Goal: Transaction & Acquisition: Purchase product/service

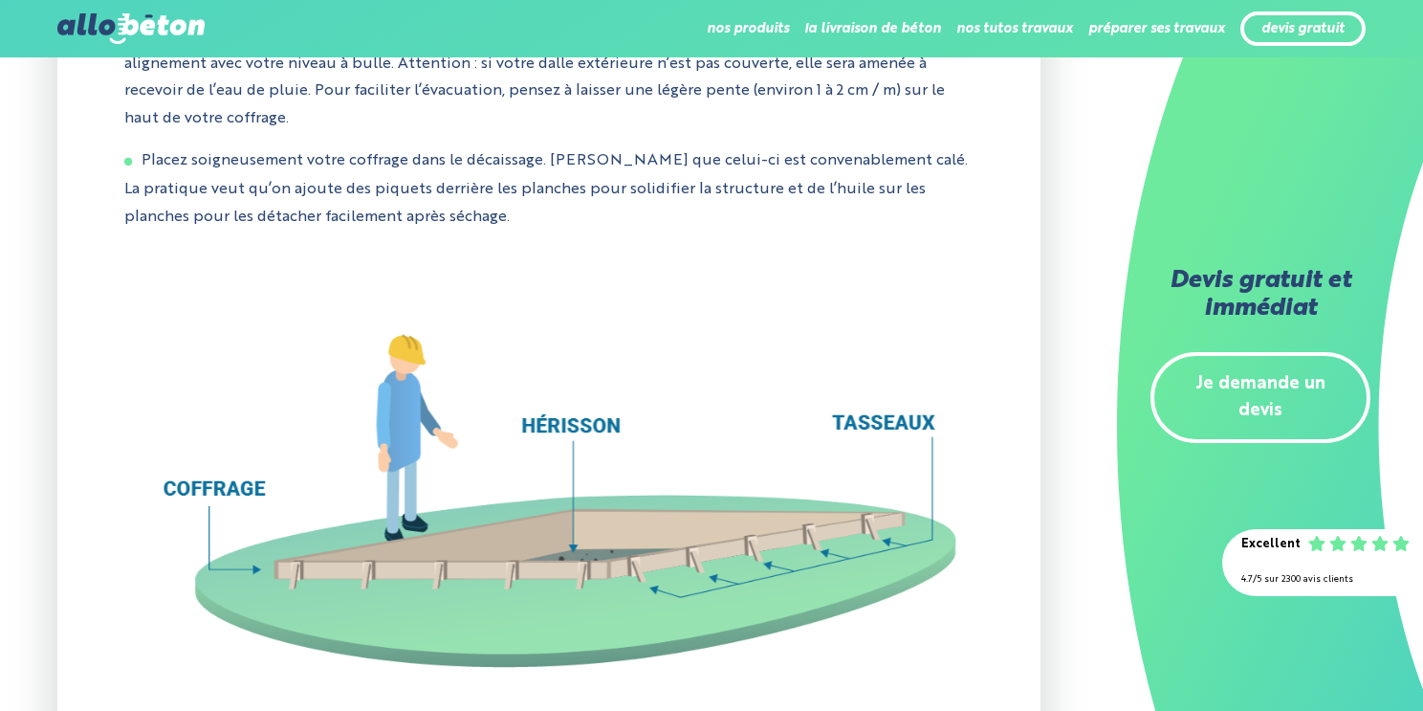
scroll to position [6675, 0]
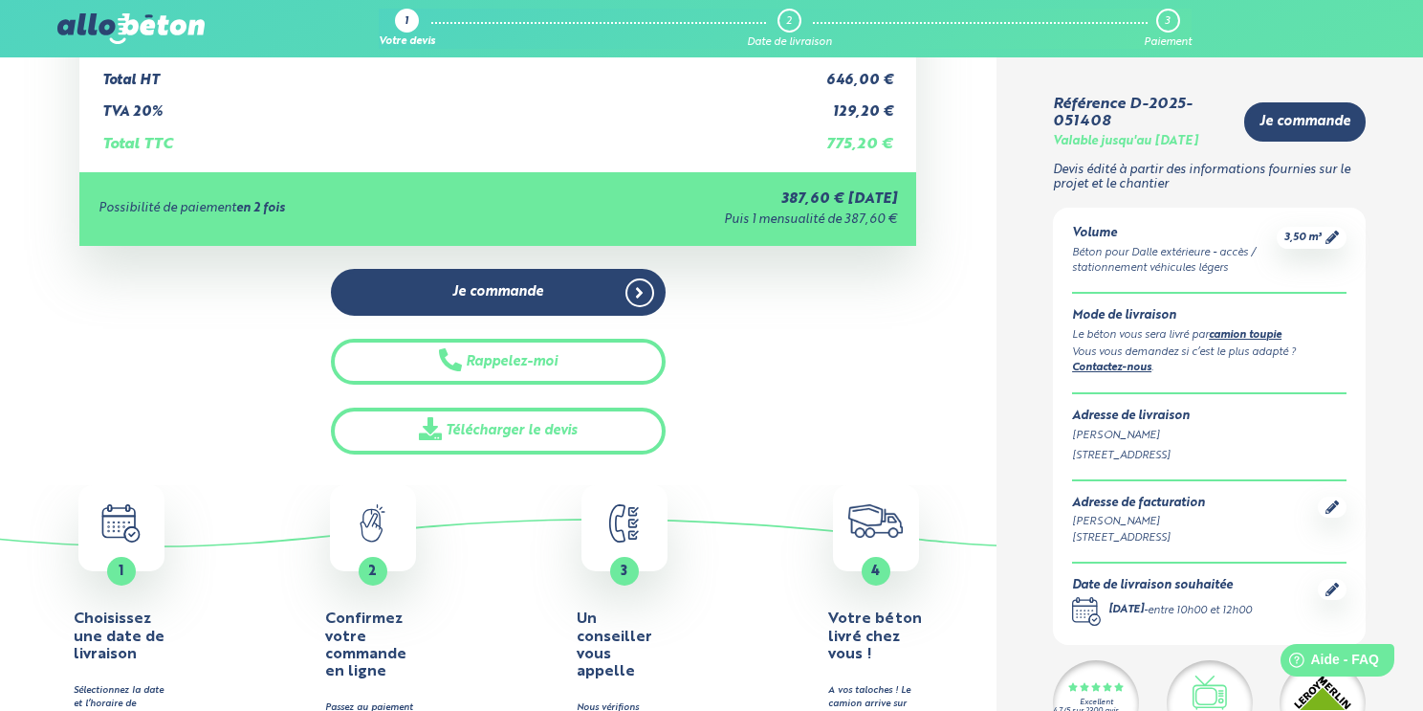
scroll to position [402, 0]
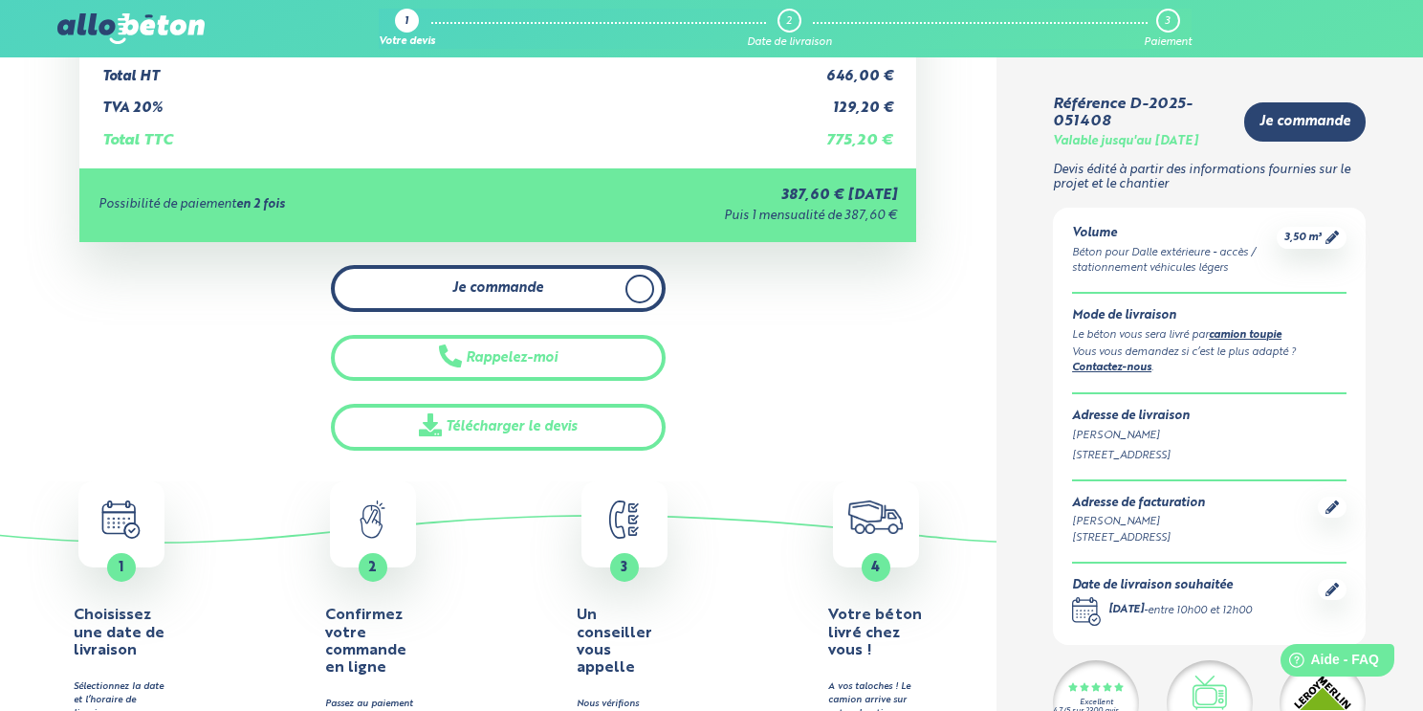
click at [638, 287] on icon at bounding box center [639, 288] width 9 height 17
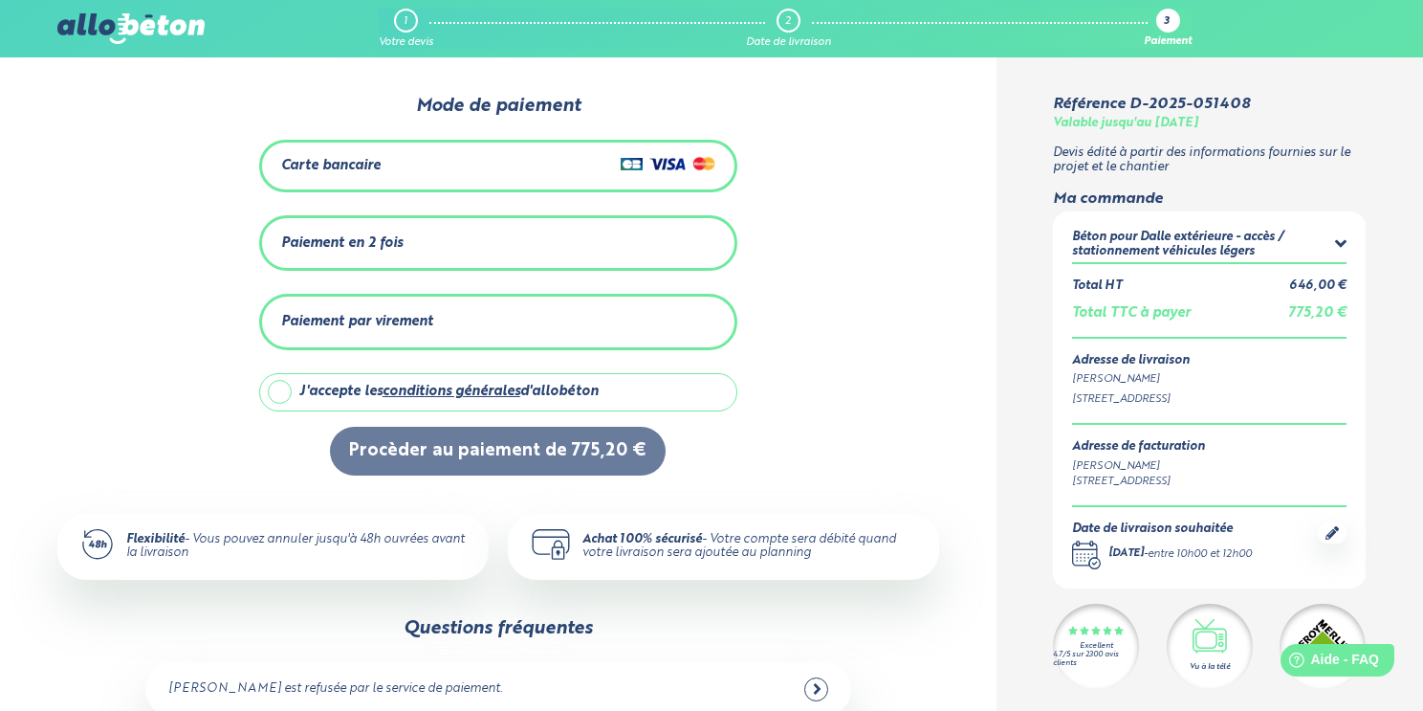
click at [394, 173] on div "Carte bancaire" at bounding box center [498, 166] width 434 height 28
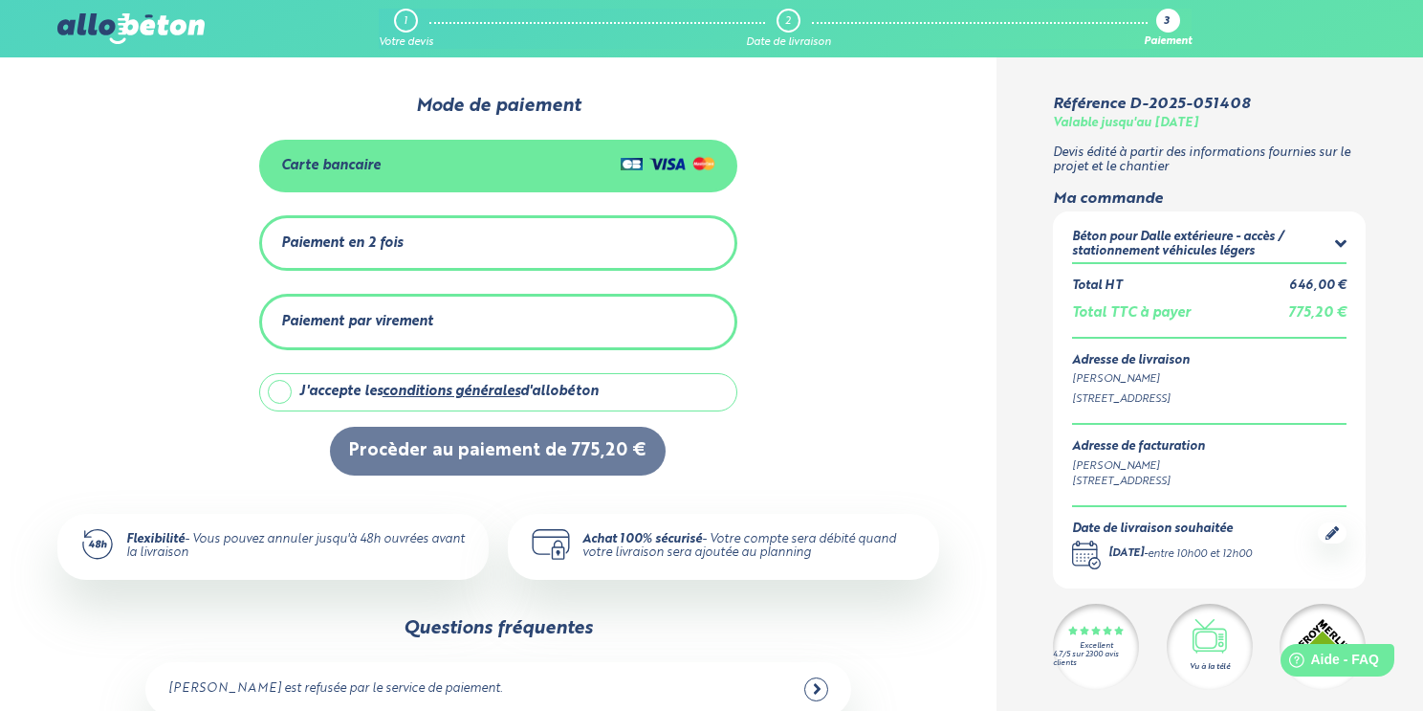
click at [271, 392] on label "J'accepte les conditions générales d'allobéton" at bounding box center [498, 392] width 478 height 38
checkbox input "true"
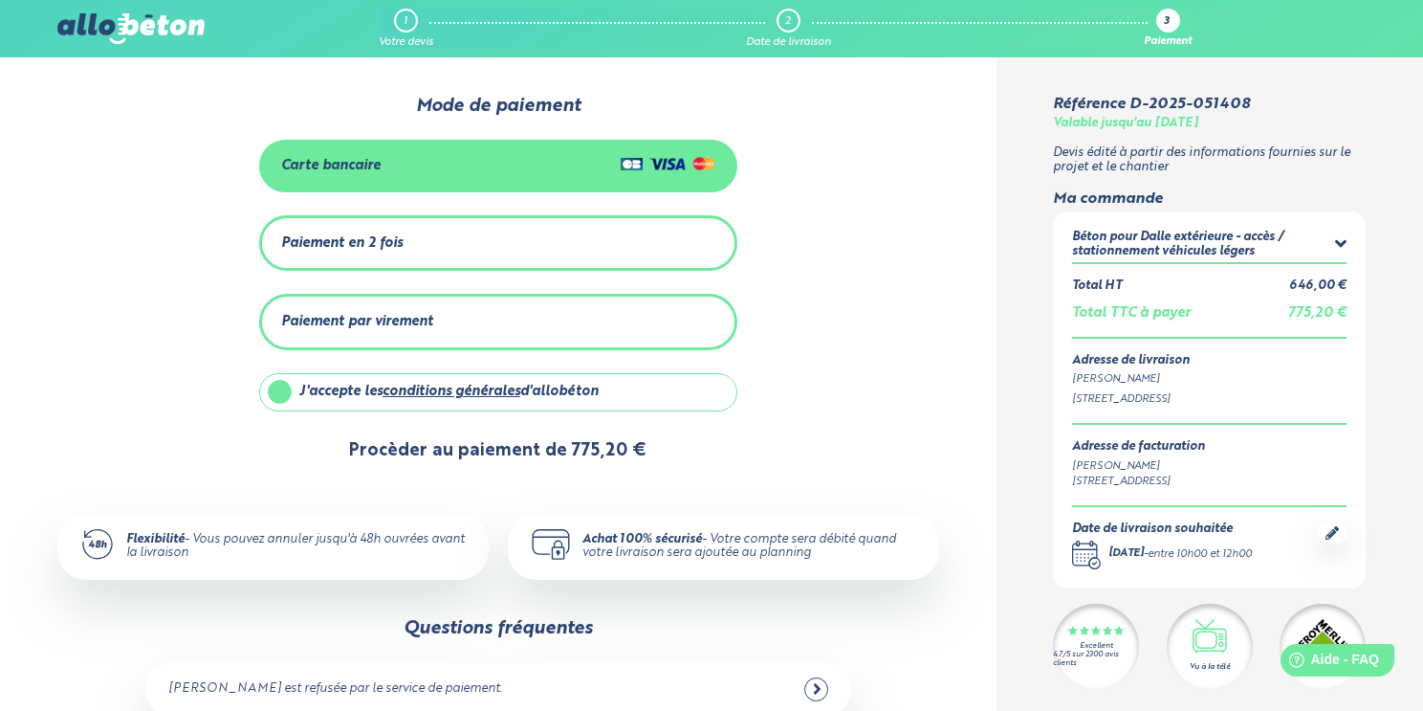
click at [497, 453] on button "Procèder au paiement de 775,20 €" at bounding box center [498, 451] width 336 height 49
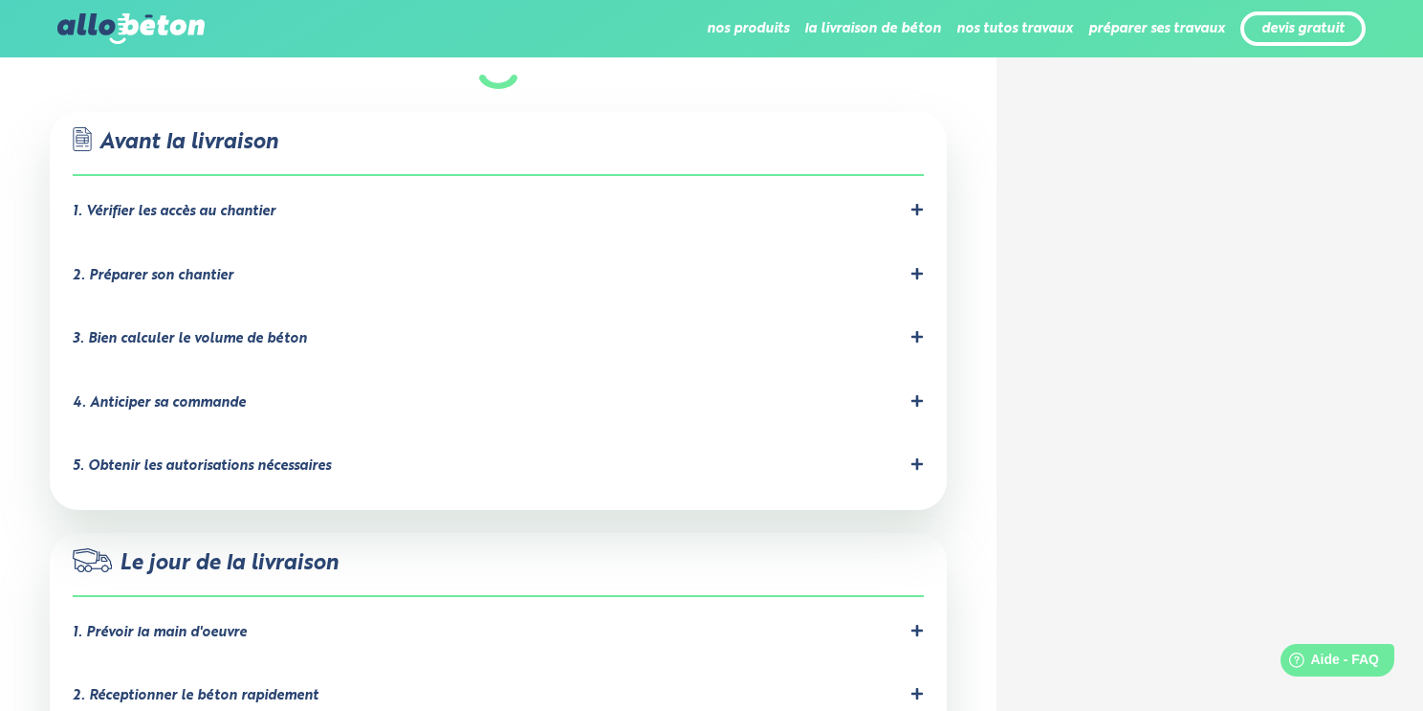
scroll to position [932, 0]
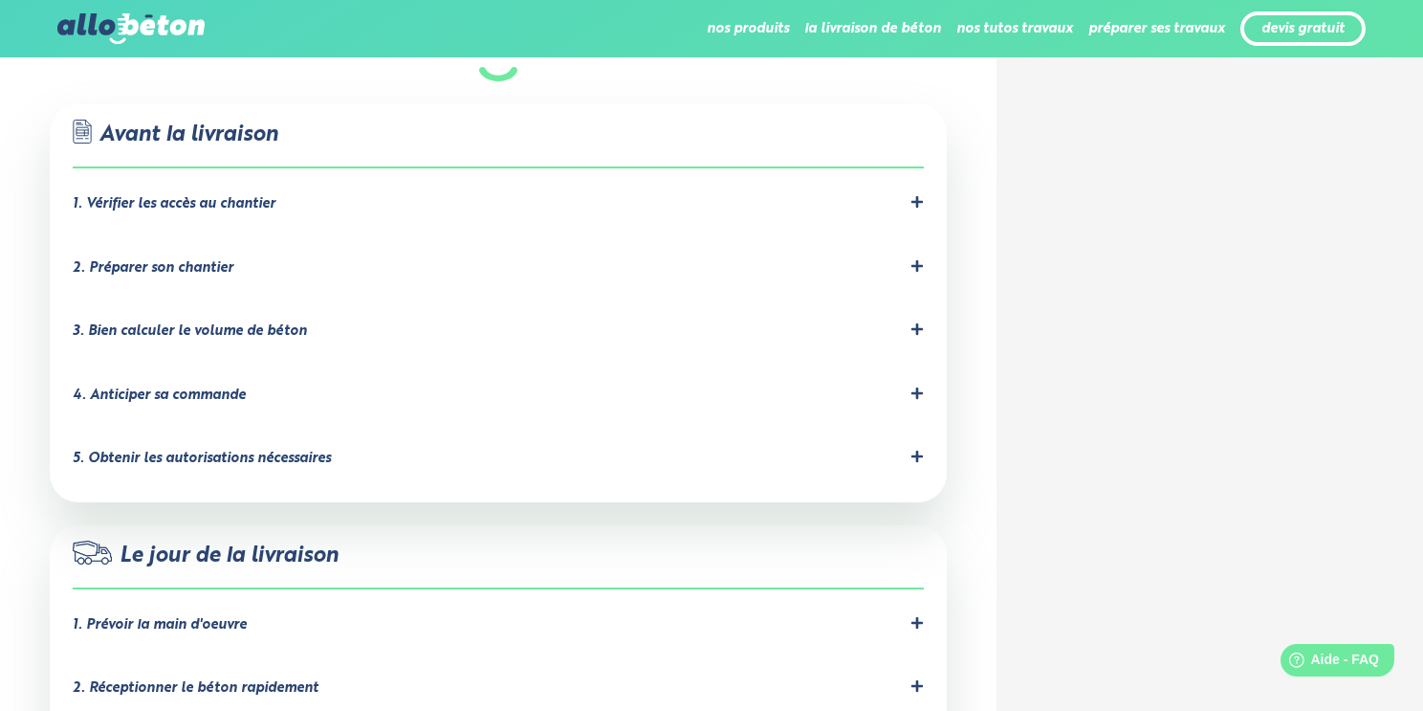
click at [916, 331] on icon at bounding box center [916, 328] width 11 height 11
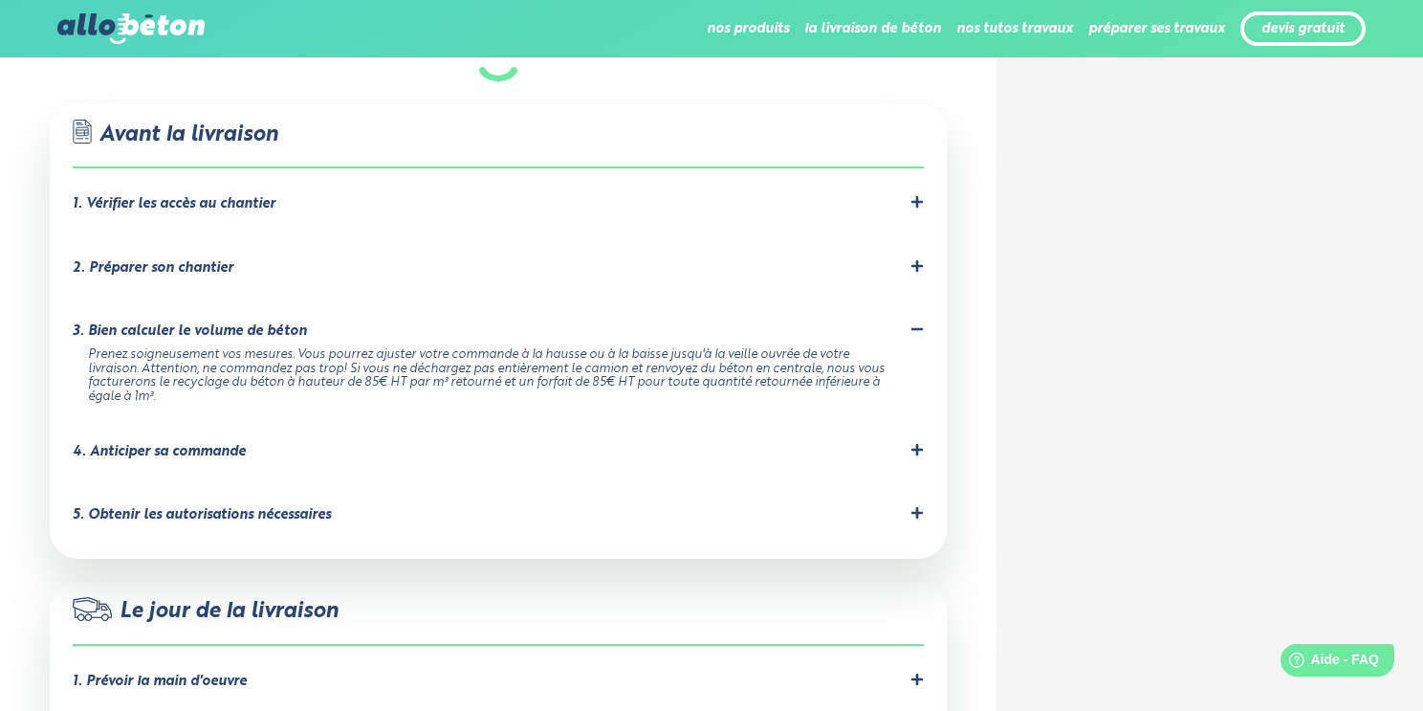
click at [915, 451] on icon at bounding box center [916, 449] width 11 height 11
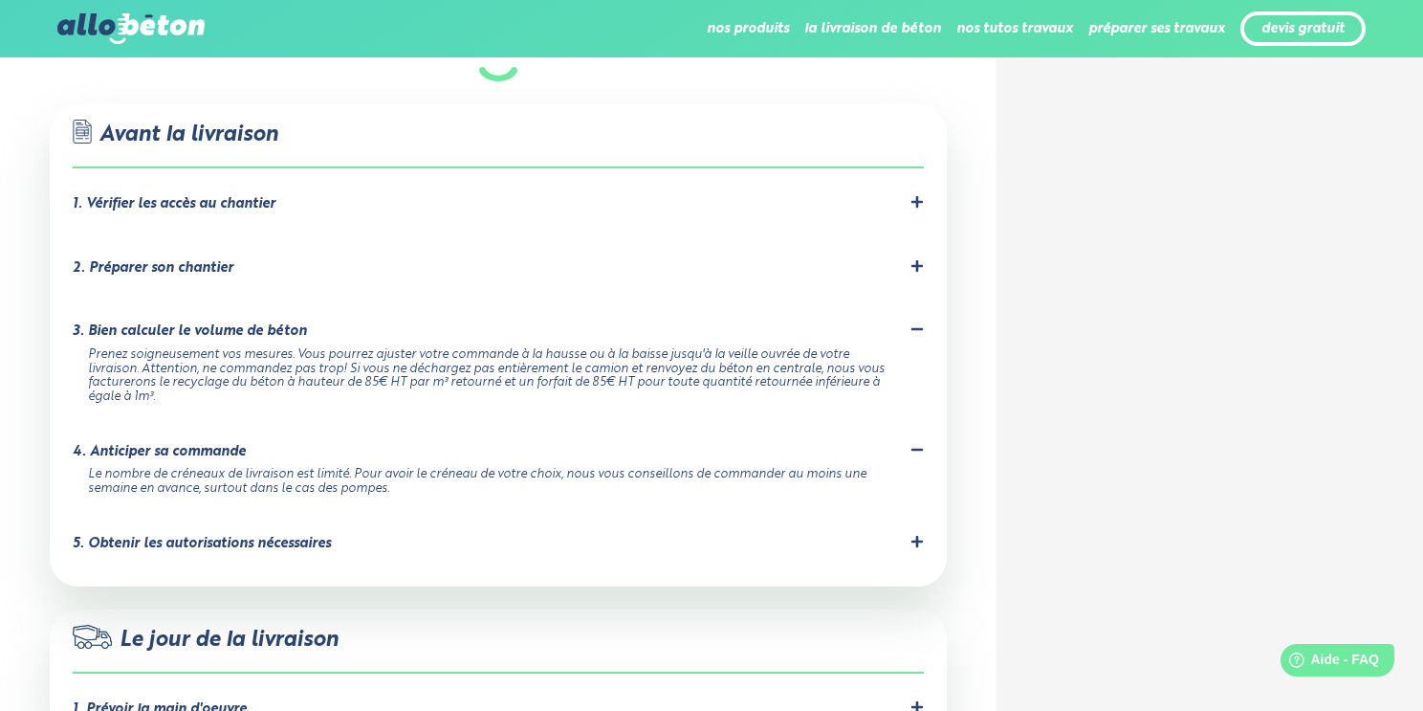
click at [915, 451] on icon at bounding box center [916, 449] width 11 height 3
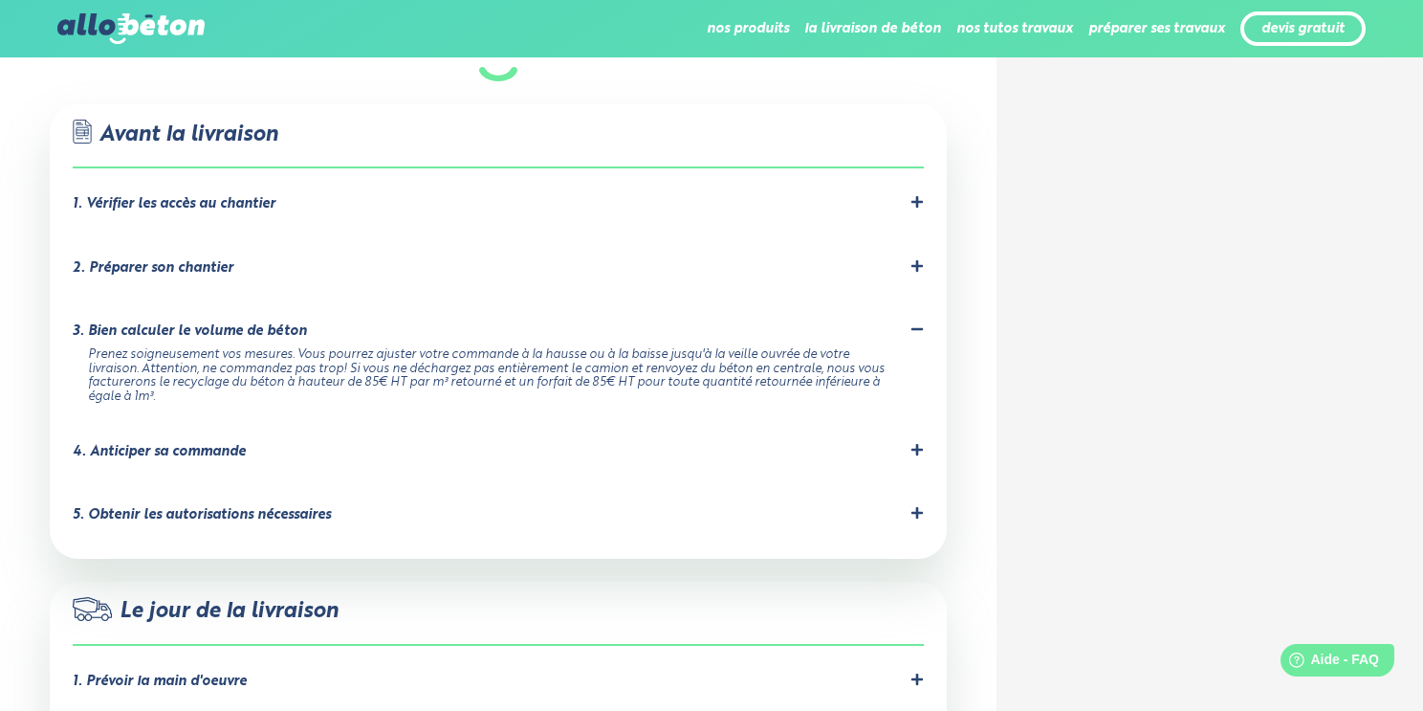
click at [917, 331] on icon at bounding box center [916, 329] width 11 height 3
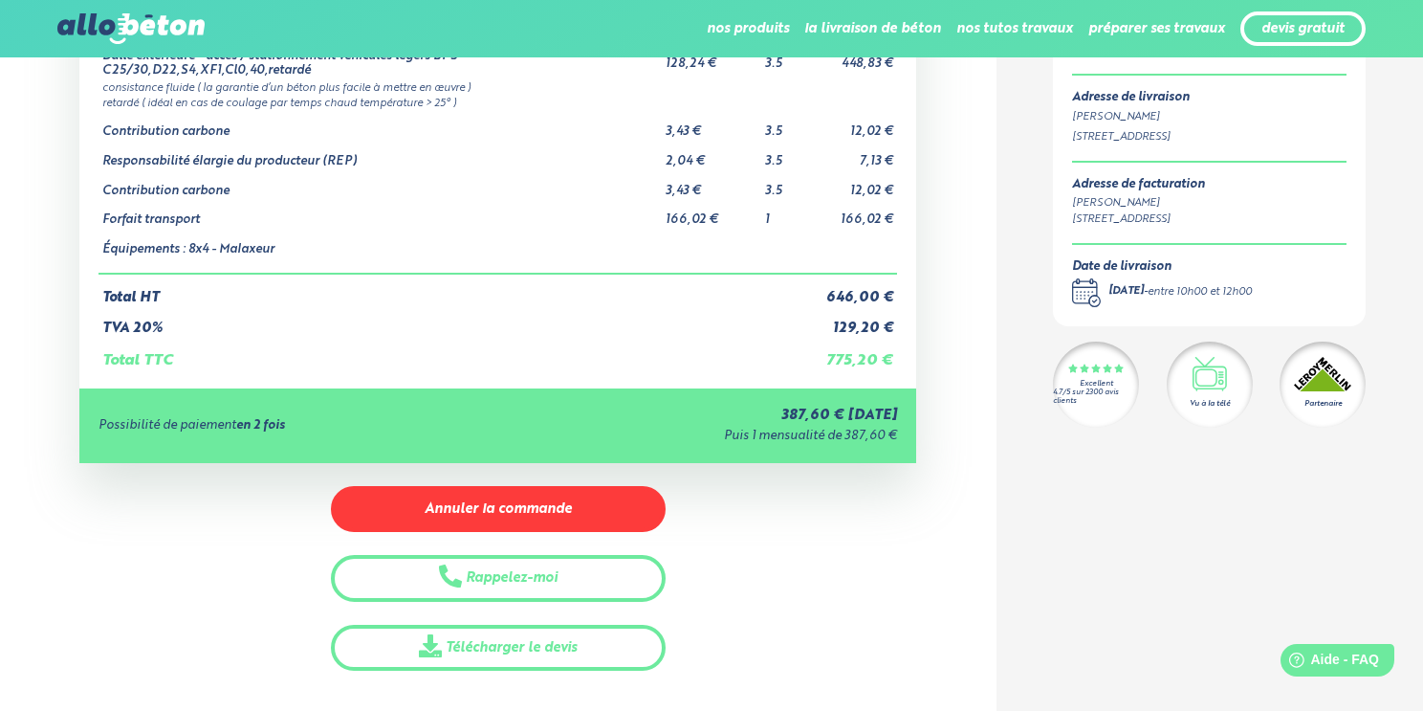
scroll to position [0, 0]
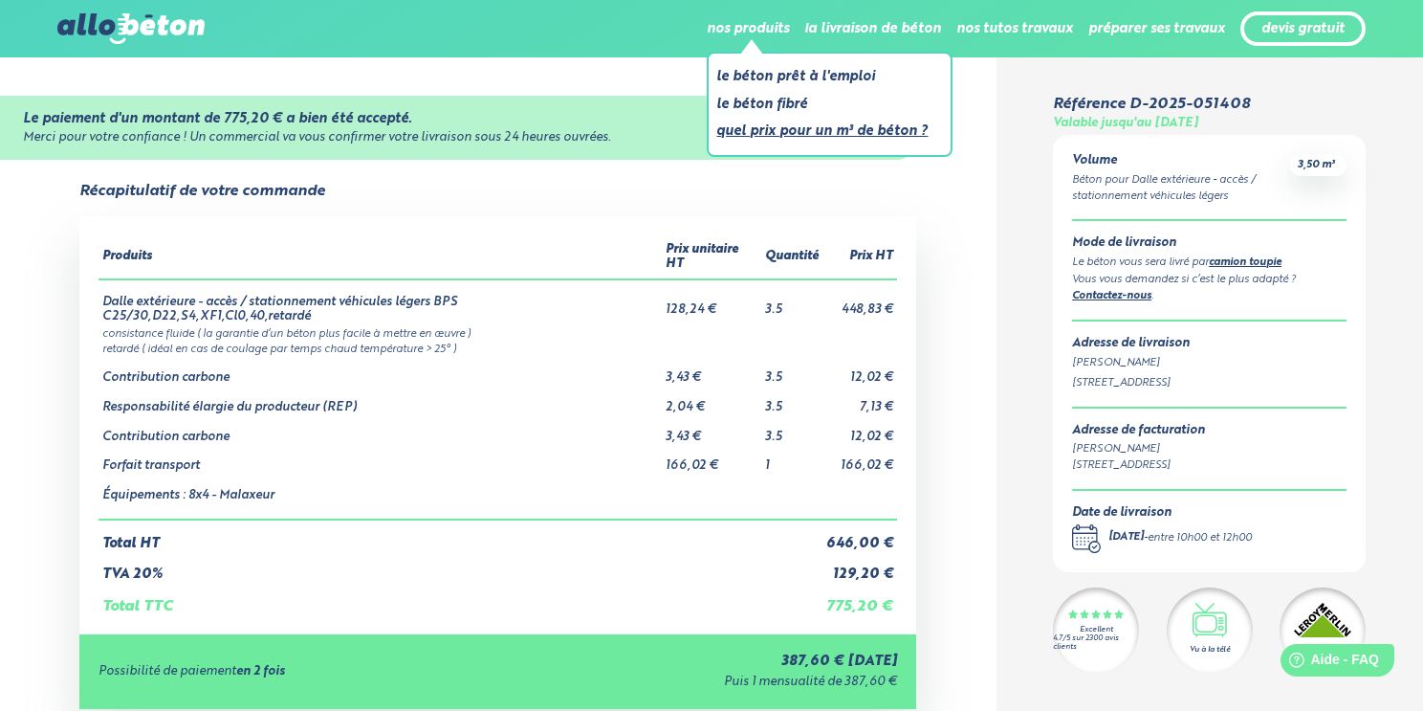
click at [771, 130] on link "Quel prix pour un m³ de béton ?" at bounding box center [821, 132] width 211 height 24
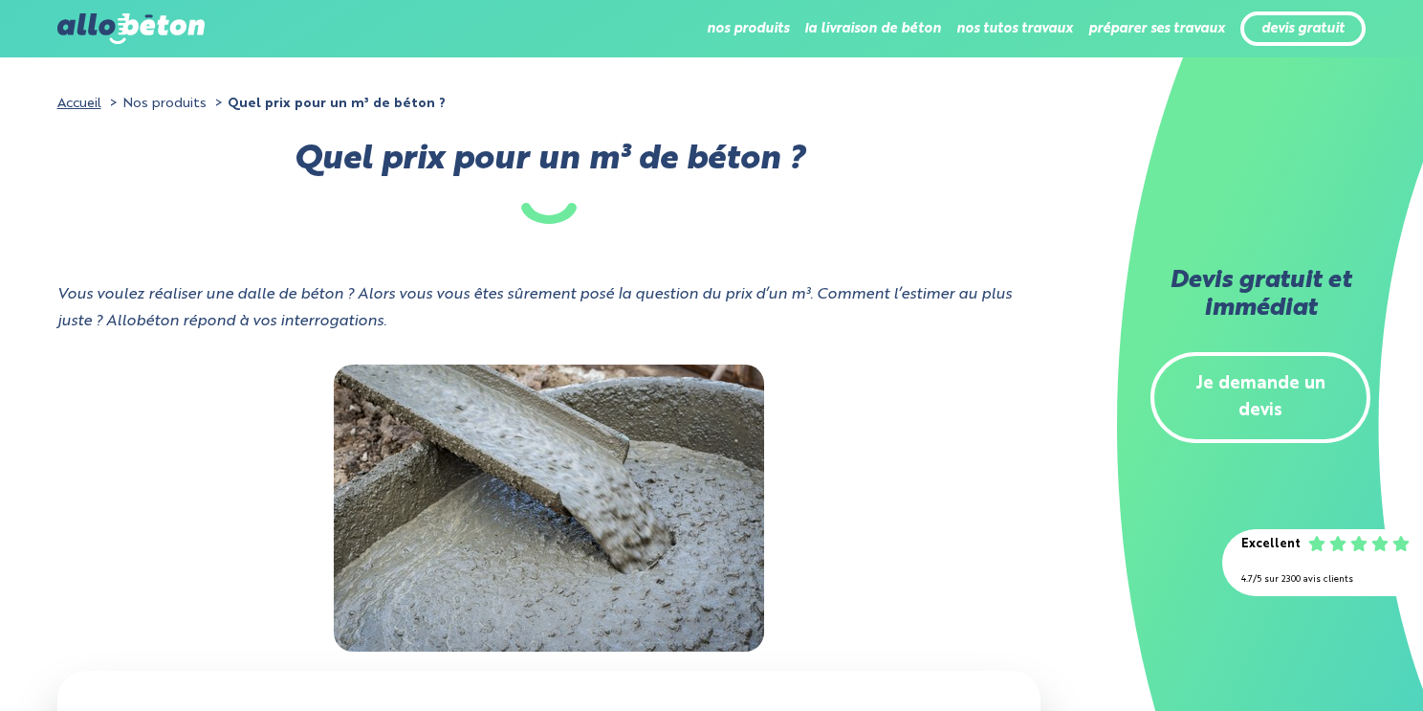
click at [914, 401] on div at bounding box center [549, 507] width 984 height 287
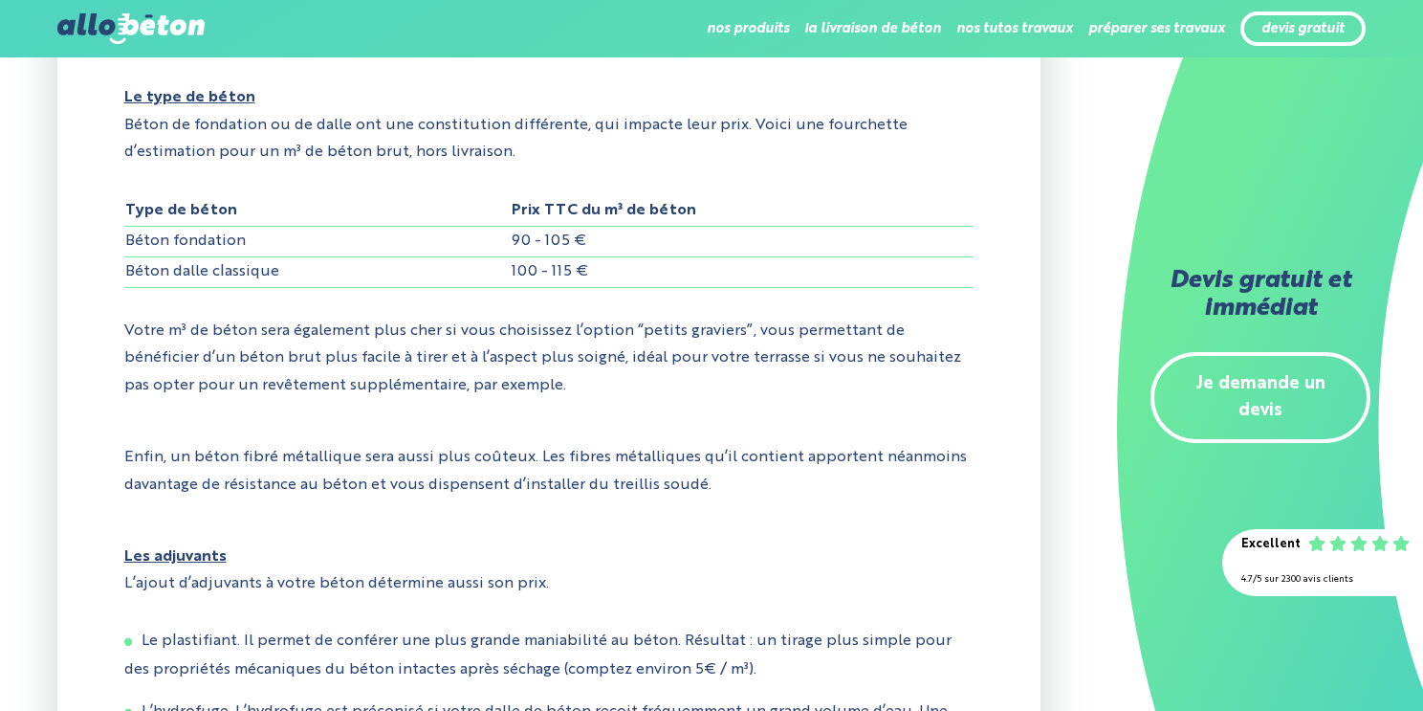
scroll to position [835, 0]
